Goal: Use online tool/utility

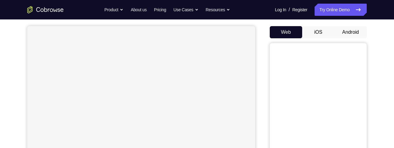
scroll to position [53, 0]
click at [352, 38] on button "Android" at bounding box center [350, 32] width 32 height 12
click at [350, 38] on button "Android" at bounding box center [350, 32] width 32 height 12
click at [360, 38] on button "Android" at bounding box center [350, 32] width 32 height 12
click at [357, 38] on button "Android" at bounding box center [350, 32] width 32 height 12
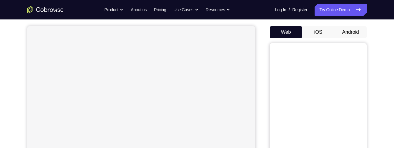
click at [358, 38] on button "Android" at bounding box center [350, 32] width 32 height 12
click at [359, 38] on button "Android" at bounding box center [350, 32] width 32 height 12
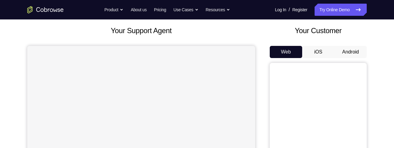
click at [358, 54] on button "Android" at bounding box center [350, 52] width 32 height 12
click at [357, 56] on button "Android" at bounding box center [350, 52] width 32 height 12
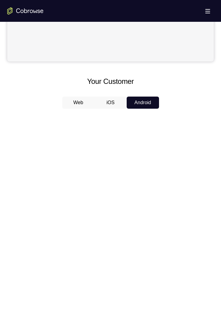
scroll to position [214, 0]
click at [167, 147] on div at bounding box center [110, 206] width 207 height 186
click at [166, 147] on div at bounding box center [110, 206] width 207 height 186
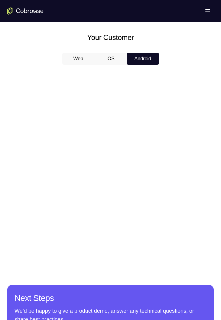
scroll to position [0, 0]
click at [168, 147] on div at bounding box center [110, 163] width 207 height 186
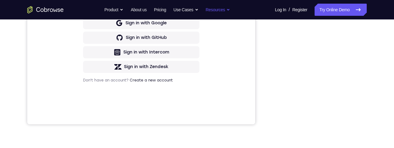
scroll to position [158, 0]
click at [368, 79] on div "Your Support Agent Your Customer Web iOS Android Next Steps We’d be happy to gi…" at bounding box center [197, 61] width 388 height 400
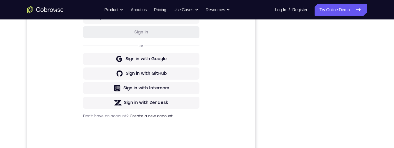
scroll to position [152, 0]
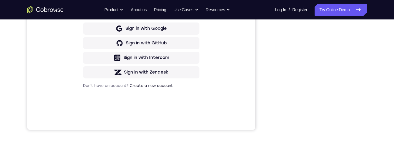
click at [264, 140] on div "Your Support Agent Your Customer Web iOS Android Next Steps We’d be happy to gi…" at bounding box center [197, 67] width 388 height 400
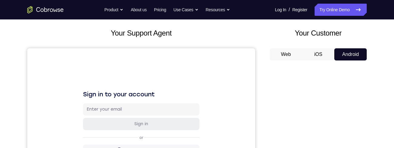
scroll to position [30, 0]
click at [320, 53] on button "iOS" at bounding box center [318, 54] width 32 height 12
click at [352, 56] on button "Android" at bounding box center [350, 54] width 32 height 12
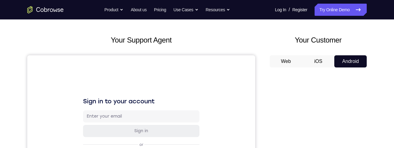
scroll to position [100, 0]
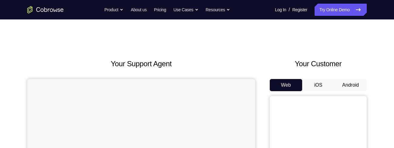
click at [353, 79] on button "Android" at bounding box center [350, 85] width 32 height 12
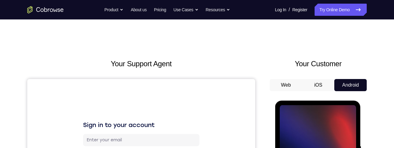
scroll to position [68, 0]
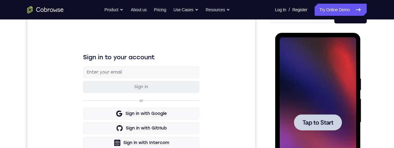
click at [313, 115] on div at bounding box center [318, 122] width 48 height 16
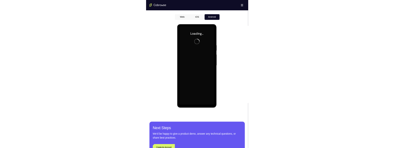
scroll to position [279, 0]
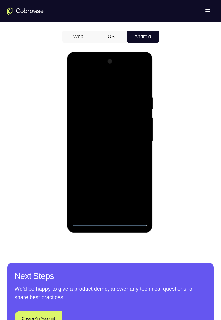
click at [111, 223] on div at bounding box center [110, 142] width 76 height 170
click at [110, 223] on div at bounding box center [110, 142] width 76 height 170
click at [111, 221] on div at bounding box center [110, 142] width 76 height 170
click at [109, 222] on div at bounding box center [110, 142] width 76 height 170
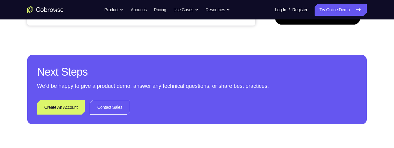
scroll to position [165, 0]
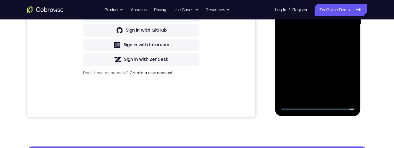
click at [340, 78] on div at bounding box center [317, 25] width 76 height 170
click at [345, 81] on div at bounding box center [317, 25] width 76 height 170
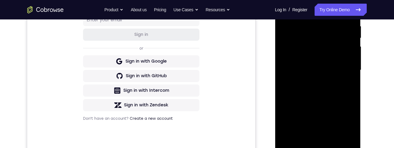
click at [348, 124] on div at bounding box center [317, 70] width 76 height 170
click at [346, 124] on div at bounding box center [317, 70] width 76 height 170
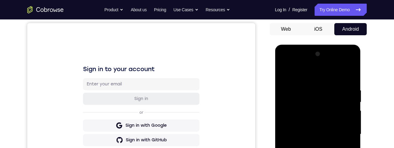
scroll to position [115, 0]
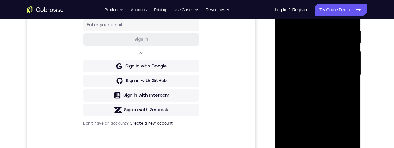
click at [348, 131] on div at bounding box center [317, 75] width 76 height 170
